Goal: Task Accomplishment & Management: Manage account settings

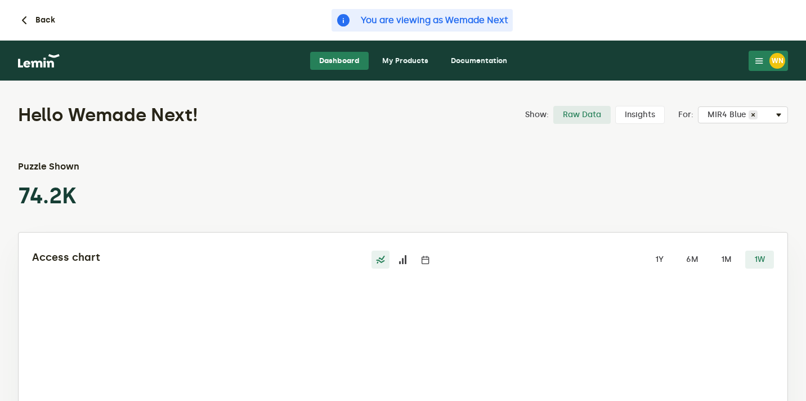
click at [399, 56] on link "My Products" at bounding box center [405, 61] width 64 height 18
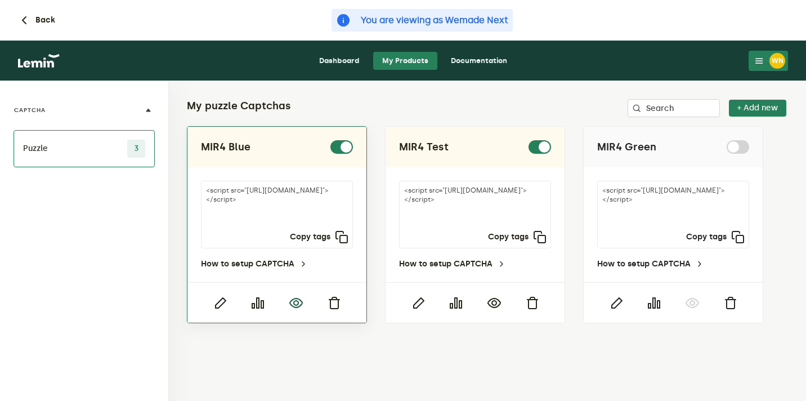
click at [299, 305] on icon "button" at bounding box center [296, 303] width 14 height 14
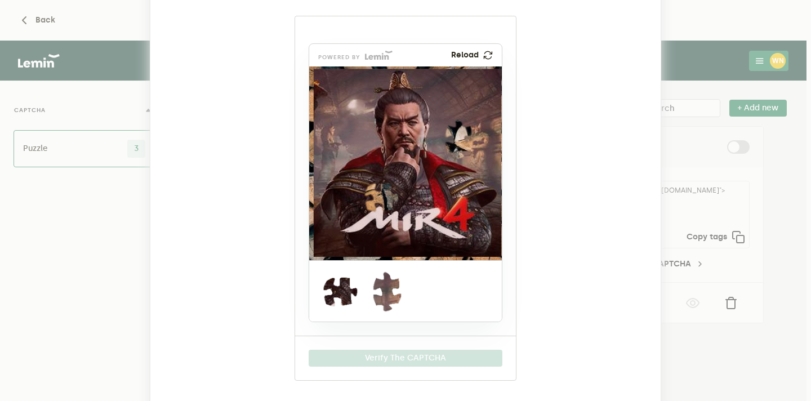
click at [681, 51] on ngb-modal-window "MIR4 Blue powered by Reload Verify The CAPTCHA" at bounding box center [405, 200] width 811 height 401
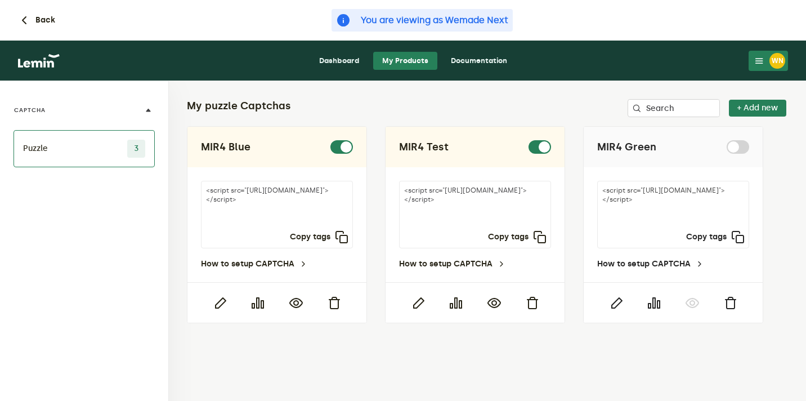
click at [681, 51] on ngb-modal-window "MIR4 Blue powered by Reload Verify The CAPTCHA" at bounding box center [403, 200] width 806 height 401
click at [338, 66] on link "Dashboard" at bounding box center [339, 61] width 59 height 18
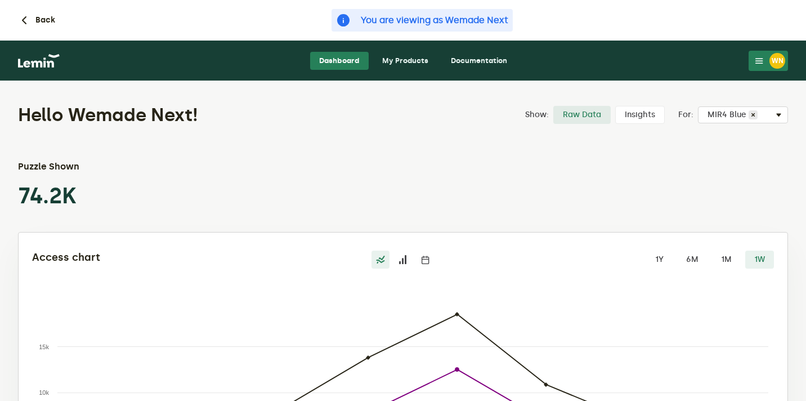
click at [767, 62] on button "WN" at bounding box center [768, 61] width 39 height 20
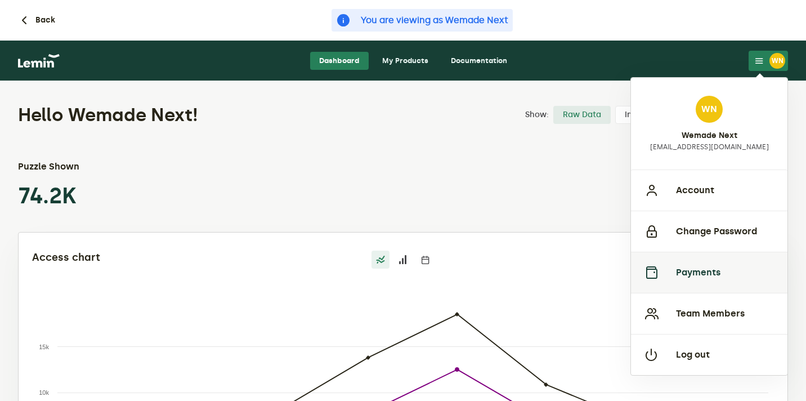
click at [698, 269] on button "Payments" at bounding box center [709, 272] width 156 height 41
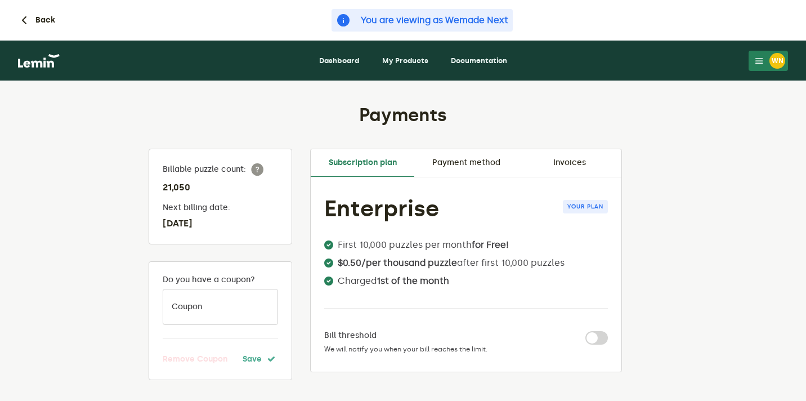
click at [571, 160] on link "Invoices" at bounding box center [570, 162] width 104 height 27
